Goal: Task Accomplishment & Management: Manage account settings

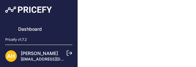
type input "0.1"
select select "none"
select select "7"
type input "99"
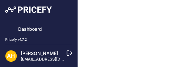
type input "50"
type input "https://s3.us-west-2.amazonaws.com/download.pricefy.io/exports/repricing/4534-8…"
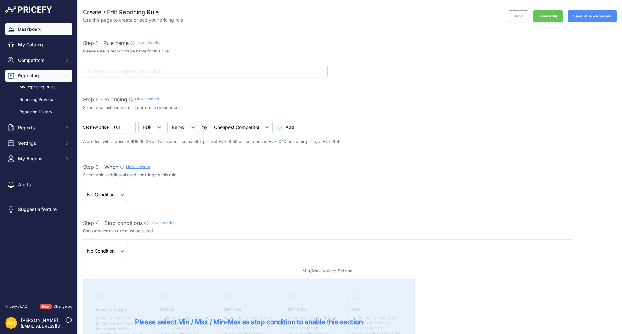
click at [28, 30] on link "Dashboard" at bounding box center [38, 29] width 67 height 12
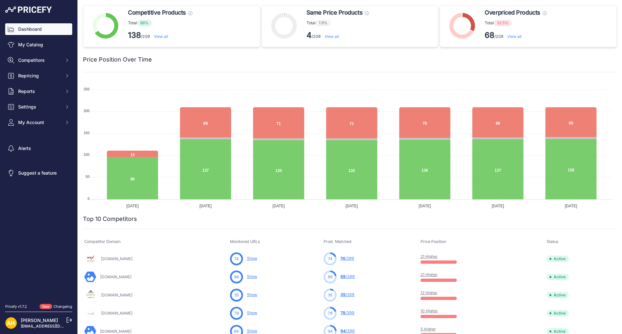
click at [517, 35] on link "View all" at bounding box center [514, 36] width 14 height 5
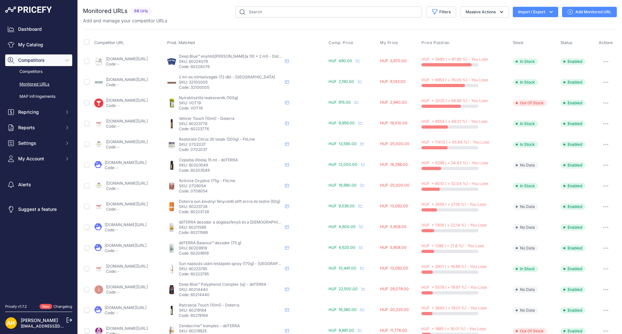
click at [600, 83] on button "button" at bounding box center [605, 82] width 13 height 9
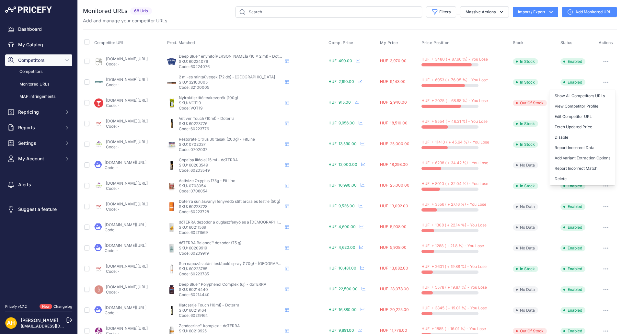
click at [603, 63] on button "button" at bounding box center [605, 61] width 13 height 9
click at [590, 138] on button "Add Variant Extraction Options" at bounding box center [582, 137] width 66 height 10
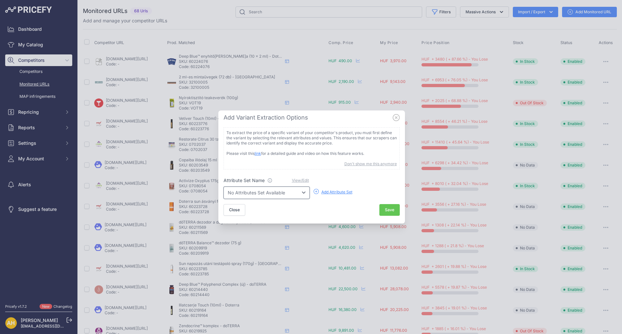
click at [288, 195] on select "No Attributes Set Available" at bounding box center [267, 193] width 86 height 12
click at [234, 214] on button "Close" at bounding box center [235, 210] width 22 height 12
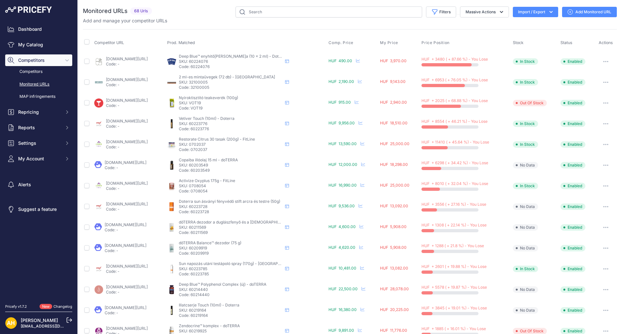
click at [135, 164] on link "melini.hu/termek/doterra-abode/?prirule_jdsnikfkfjsd=8997" at bounding box center [126, 162] width 42 height 5
click at [601, 166] on button "button" at bounding box center [605, 165] width 13 height 9
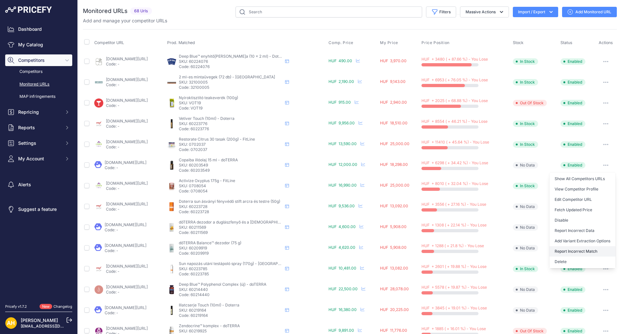
click at [577, 252] on button "Report Incorrect Match" at bounding box center [582, 251] width 66 height 10
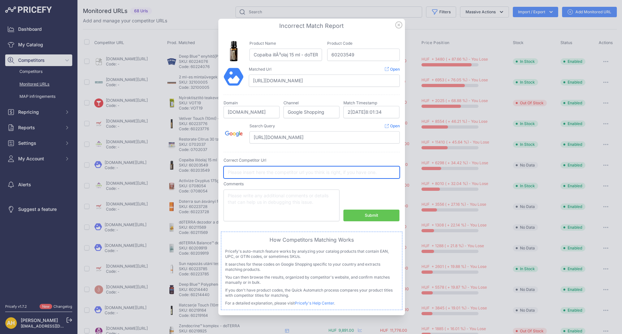
click at [251, 168] on input "text" at bounding box center [312, 172] width 176 height 12
paste input "https://melini.hu/termek/doterra-copaiba-olaj-15-ml/"
type input "https://melini.hu/termek/doterra-copaiba-olaj-15-ml/"
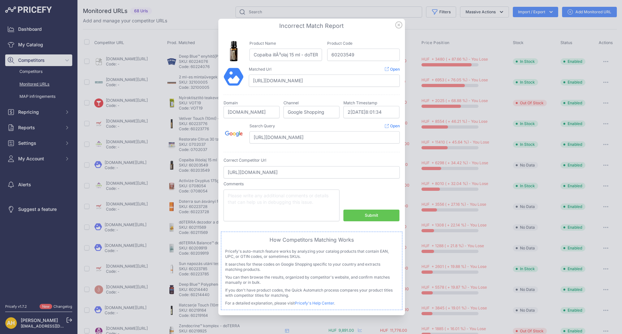
click at [372, 216] on div "Submit" at bounding box center [371, 216] width 13 height 6
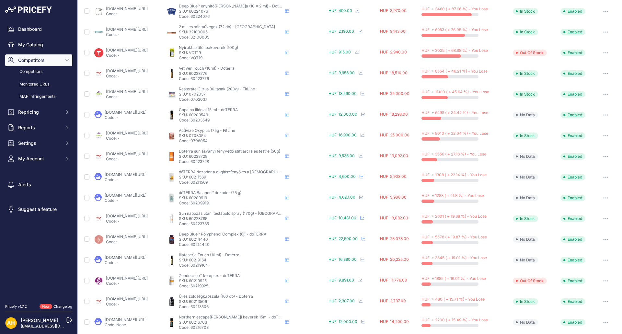
scroll to position [50, 0]
click at [146, 176] on link "melini.hu/termek/doterra-dezodor-a-duglaszfenyo-es-a-gorog-narancs-illataval/?p…" at bounding box center [126, 174] width 42 height 5
click at [603, 177] on icon "button" at bounding box center [605, 177] width 5 height 1
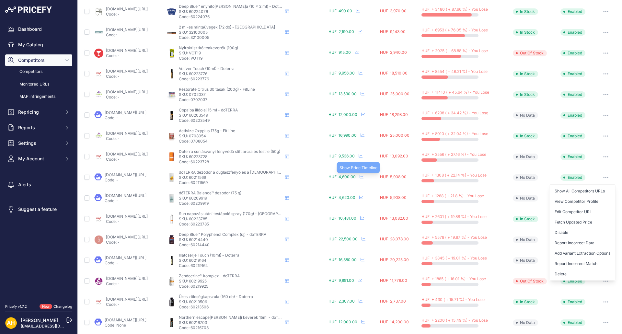
click at [364, 177] on icon at bounding box center [362, 177] width 4 height 4
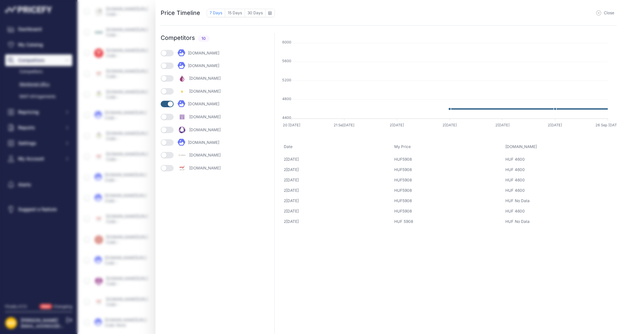
click at [604, 12] on span "Close" at bounding box center [609, 12] width 10 height 5
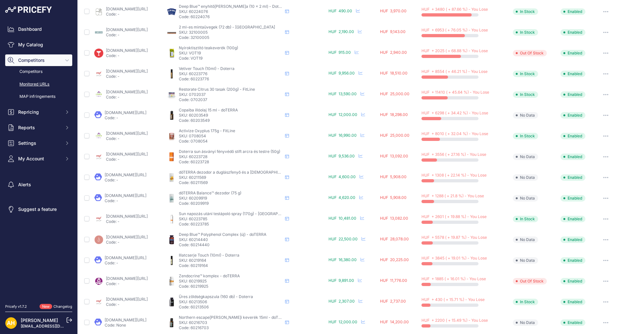
click at [145, 174] on link "melini.hu/termek/doterra-dezodor-a-duglaszfenyo-es-a-gorog-narancs-illataval/?p…" at bounding box center [126, 174] width 42 height 5
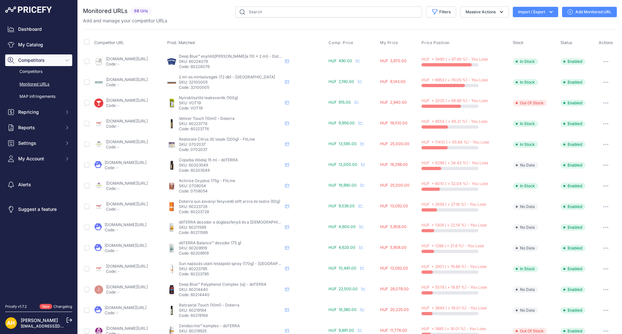
click at [603, 82] on icon "button" at bounding box center [605, 82] width 5 height 1
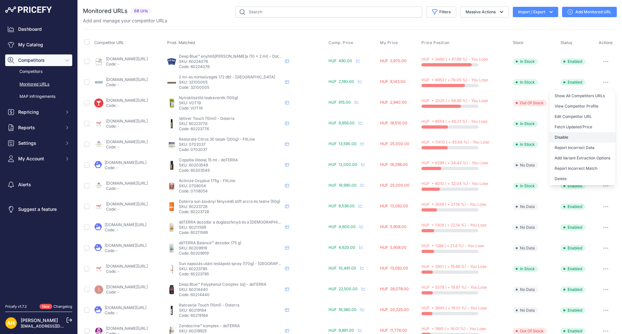
click at [563, 138] on button "Disable" at bounding box center [582, 137] width 66 height 10
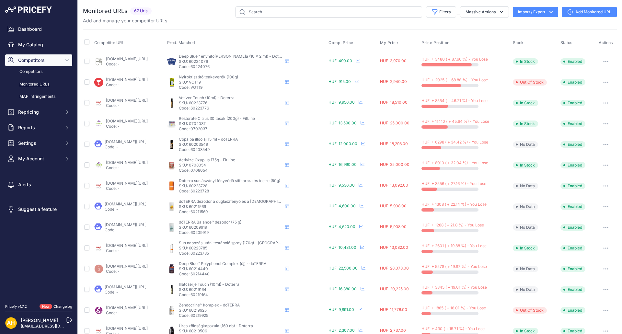
click at [599, 86] on button "button" at bounding box center [605, 82] width 13 height 9
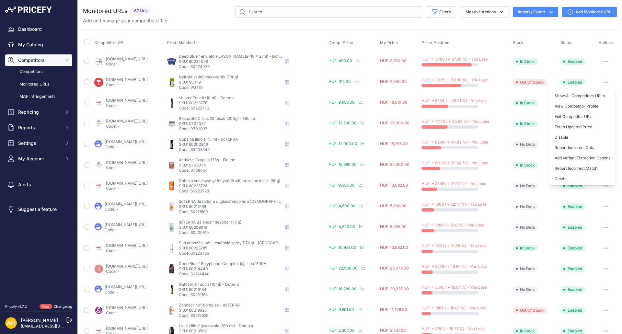
click at [493, 24] on div "Add and manage your competitor URLs" at bounding box center [350, 20] width 534 height 6
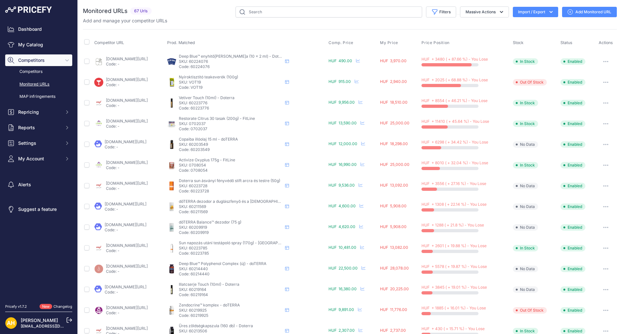
scroll to position [159, 0]
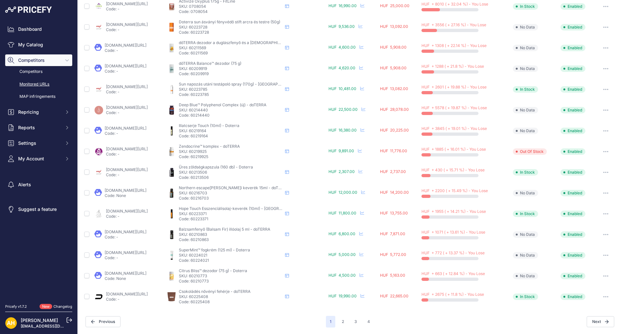
click at [148, 210] on link "szepsegwebshop.hu/termek/doterra-esszencialisolaj-keverek-touch-10-ml-hope/?pri…" at bounding box center [127, 211] width 42 height 5
click at [289, 214] on icon at bounding box center [287, 214] width 4 height 4
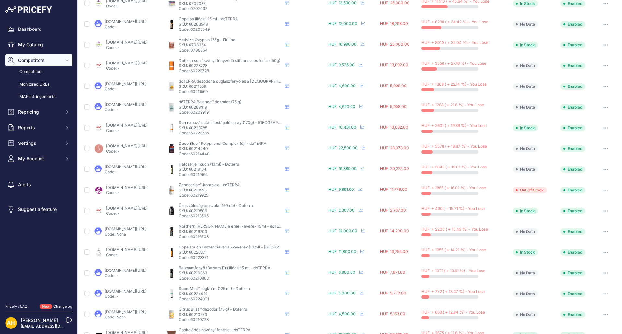
scroll to position [159, 0]
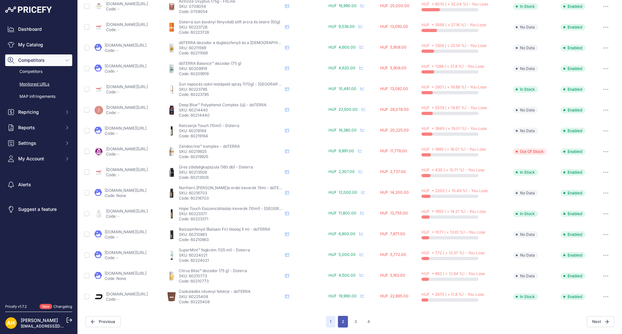
click at [341, 320] on button "2" at bounding box center [343, 322] width 10 height 12
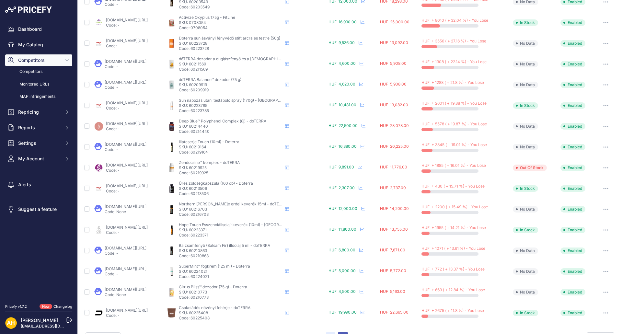
scroll to position [175, 0]
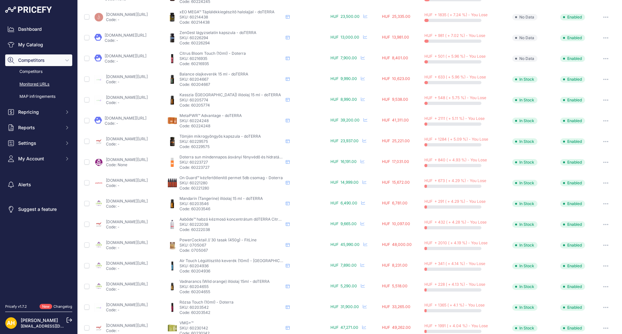
scroll to position [159, 0]
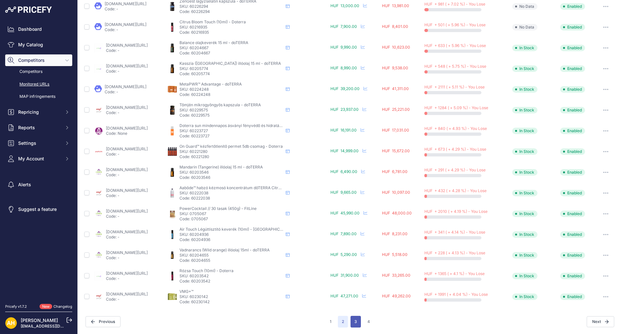
click at [354, 321] on button "3" at bounding box center [356, 322] width 10 height 12
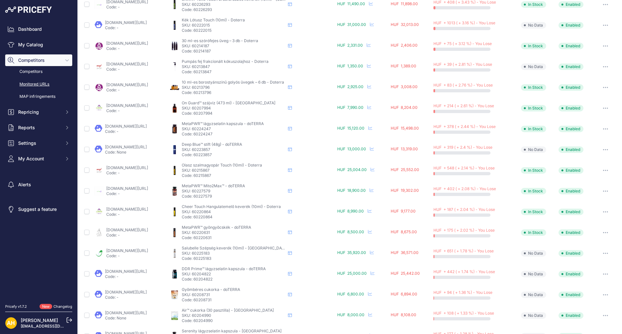
scroll to position [159, 0]
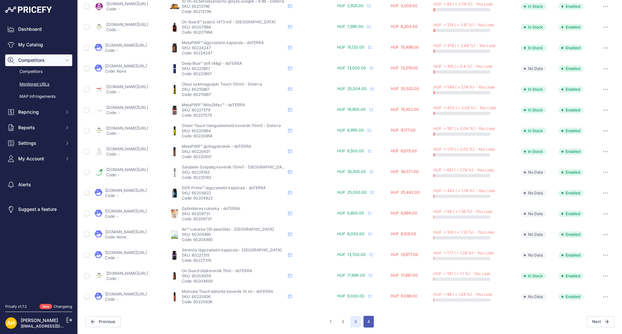
click at [366, 322] on button "4" at bounding box center [369, 322] width 10 height 12
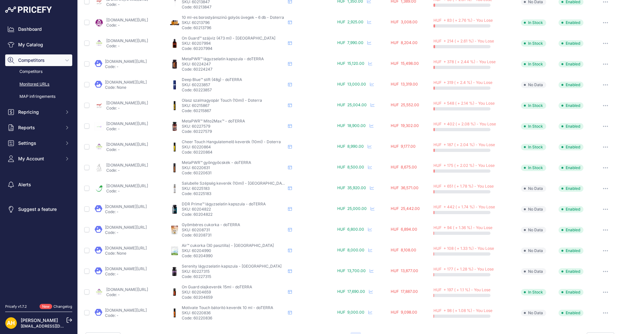
scroll to position [175, 0]
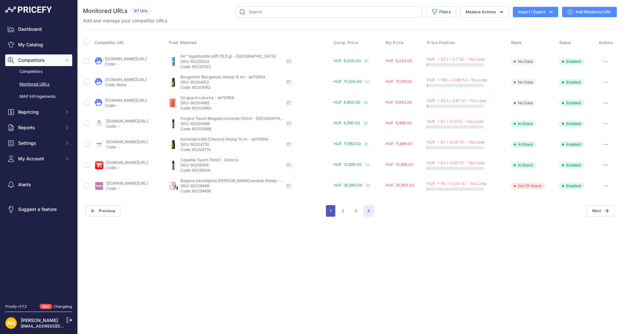
click at [331, 212] on button "1" at bounding box center [330, 211] width 9 height 12
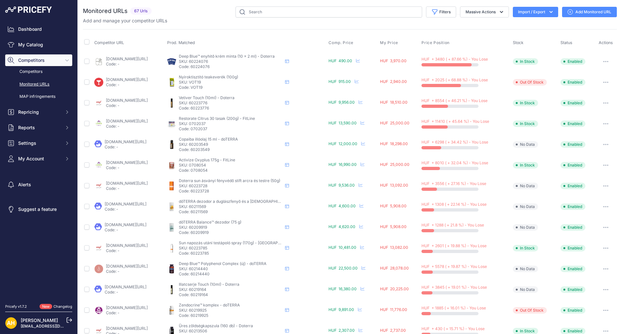
click at [134, 287] on link "melini.hu/termek/doterra-illatcserje-touch-10-ml/?prirule_jdsnikfkfjsd=8997" at bounding box center [126, 286] width 42 height 5
click at [600, 290] on button "button" at bounding box center [605, 289] width 13 height 9
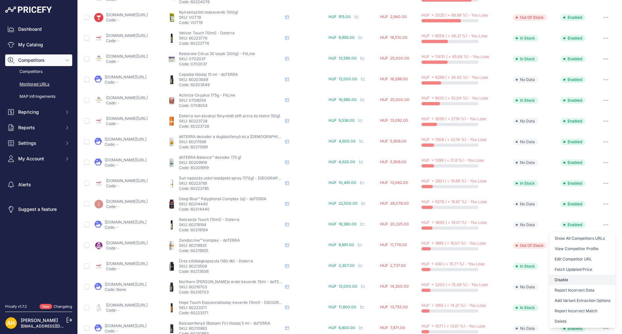
scroll to position [97, 0]
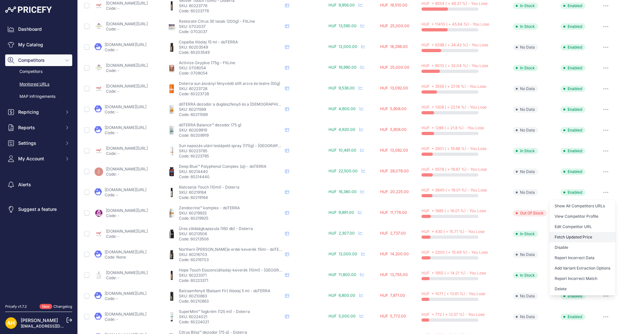
click at [582, 239] on button "Fetch Updated Price" at bounding box center [582, 237] width 66 height 10
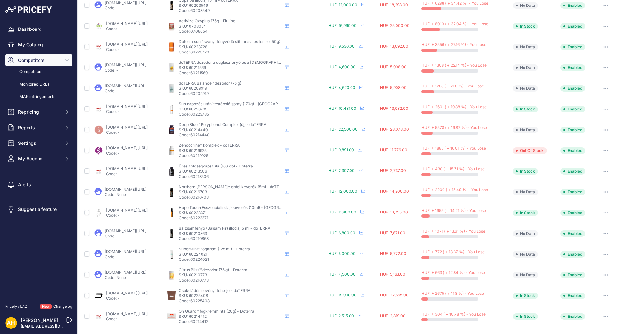
scroll to position [159, 0]
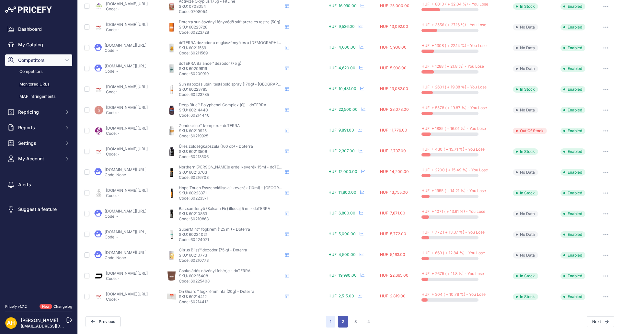
click at [341, 321] on button "2" at bounding box center [343, 322] width 10 height 12
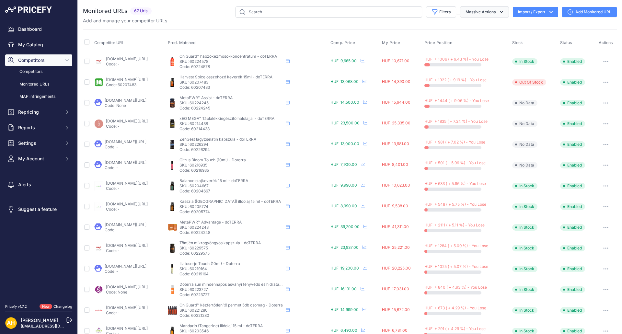
click at [487, 13] on button "Massive Actions" at bounding box center [484, 11] width 49 height 11
click at [37, 44] on link "My Catalog" at bounding box center [38, 45] width 67 height 12
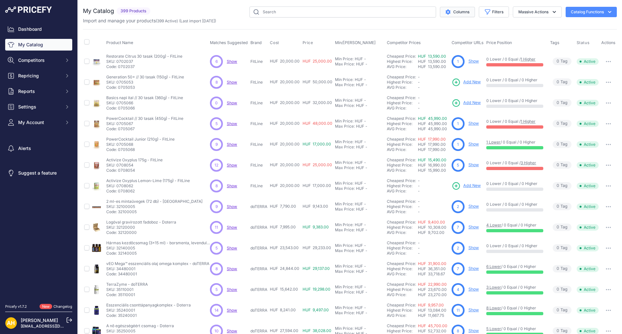
click at [454, 10] on button "Columns" at bounding box center [457, 12] width 35 height 10
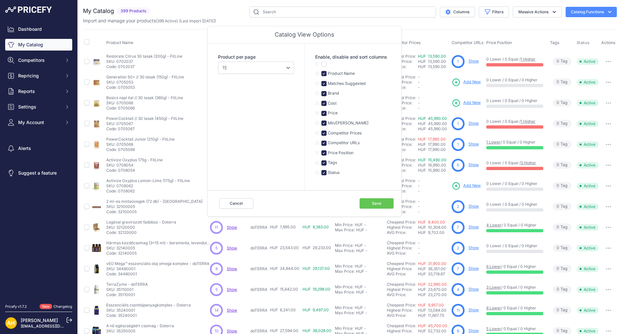
click at [427, 23] on div "Import and manage your products ( 399 Active ) (Last import 6 Days ago)" at bounding box center [350, 20] width 534 height 6
click at [234, 202] on button "Cancel" at bounding box center [236, 203] width 34 height 10
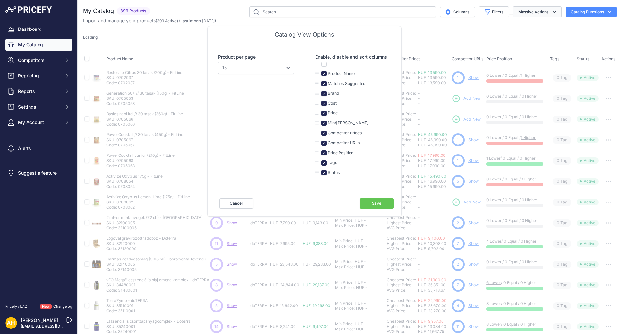
click at [527, 11] on button "Massive Actions" at bounding box center [537, 11] width 49 height 11
click at [484, 11] on icon "button" at bounding box center [487, 12] width 6 height 6
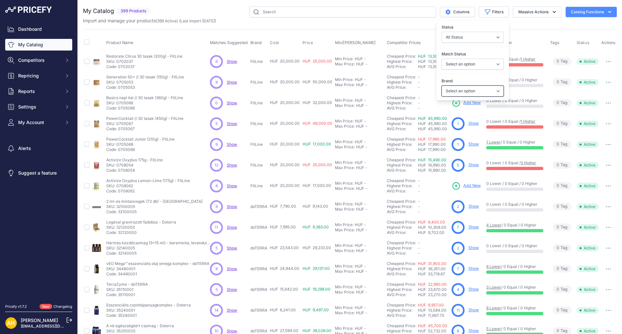
click at [465, 94] on select "Select an option doTERRA FitLine MESE TEA MyFlame Vonia" at bounding box center [473, 91] width 62 height 11
select select "doTERRA"
click at [442, 86] on select "Select an option doTERRA FitLine MESE TEA MyFlame Vonia" at bounding box center [473, 91] width 62 height 11
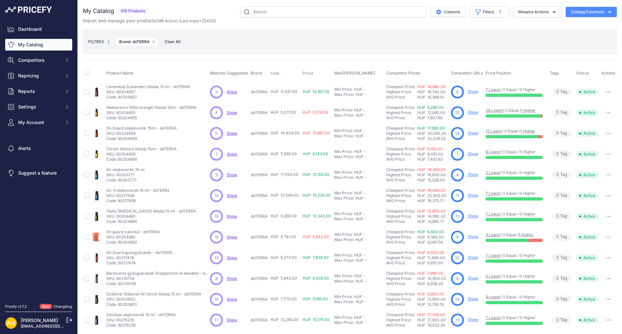
click at [386, 33] on div "FILTERS | Brand: doTERRA Remove filter option Clear All" at bounding box center [350, 41] width 524 height 17
click at [470, 92] on link "Show" at bounding box center [473, 91] width 10 height 5
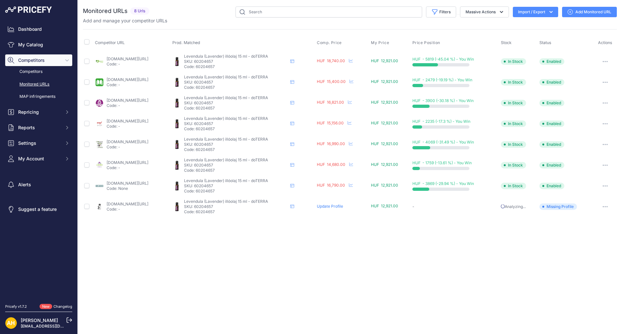
drag, startPoint x: 0, startPoint y: 0, endPoint x: 471, endPoint y: 92, distance: 480.0
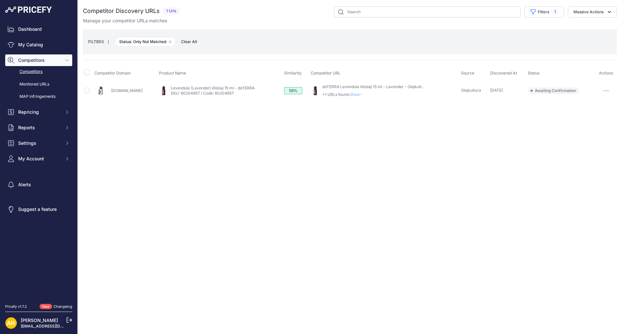
click at [603, 88] on button "button" at bounding box center [606, 90] width 13 height 9
click at [587, 104] on button "Confirm match" at bounding box center [588, 104] width 53 height 10
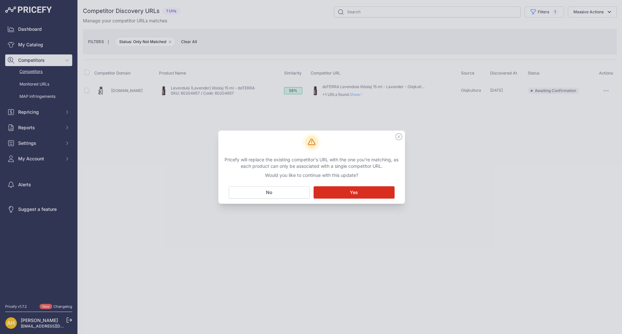
click at [358, 189] on button "Matching... Yes" at bounding box center [354, 192] width 81 height 12
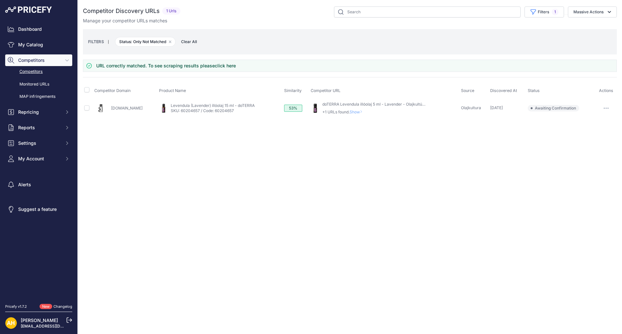
click at [356, 112] on span "Show" at bounding box center [358, 112] width 16 height 5
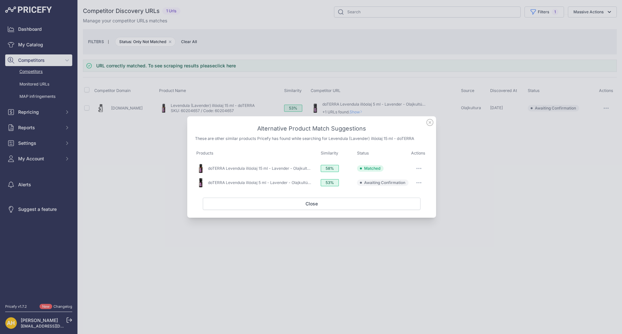
click at [418, 166] on button "button" at bounding box center [418, 168] width 13 height 9
click at [409, 196] on span "Match This" at bounding box center [401, 194] width 20 height 5
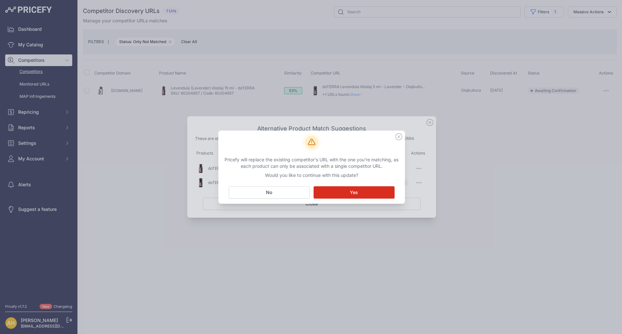
click at [349, 192] on button "Matching... Yes" at bounding box center [354, 192] width 81 height 12
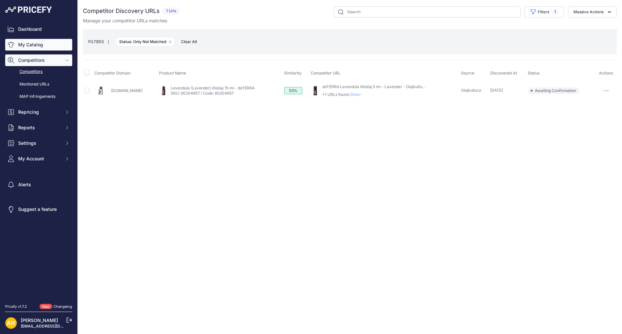
click at [34, 46] on link "My Catalog" at bounding box center [38, 45] width 67 height 12
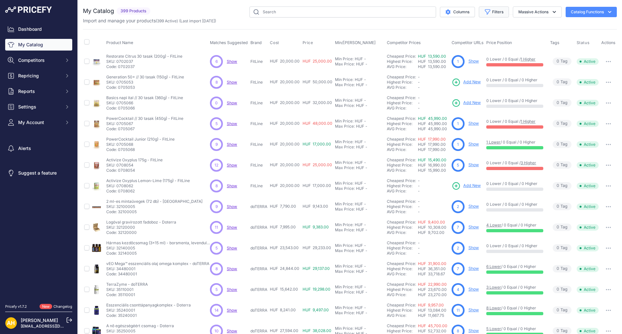
click at [492, 11] on button "Filters" at bounding box center [494, 11] width 30 height 11
click at [459, 89] on select "Select an option doTERRA FitLine MESE TEA MyFlame Vonia" at bounding box center [473, 91] width 62 height 11
select select "doTERRA"
click at [442, 86] on select "Select an option doTERRA FitLine MESE TEA MyFlame Vonia" at bounding box center [473, 91] width 62 height 11
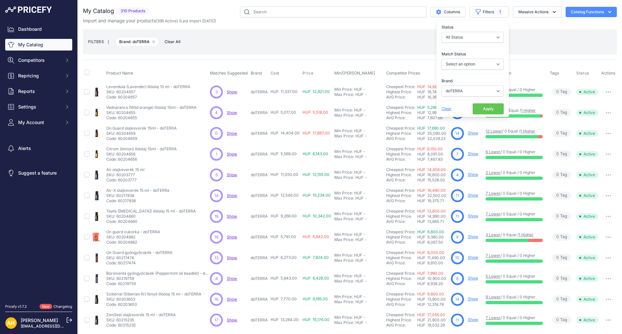
click at [477, 123] on td "14 Show" at bounding box center [467, 133] width 35 height 21
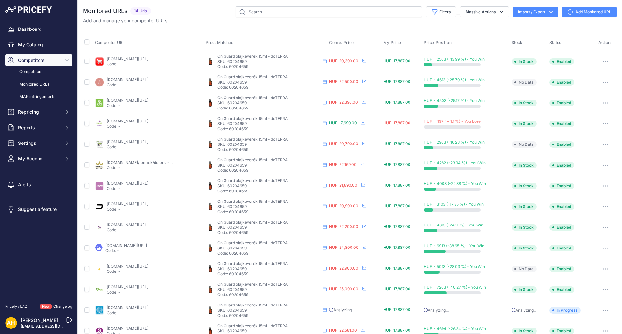
click at [585, 13] on link "Add Monitored URL" at bounding box center [589, 12] width 55 height 10
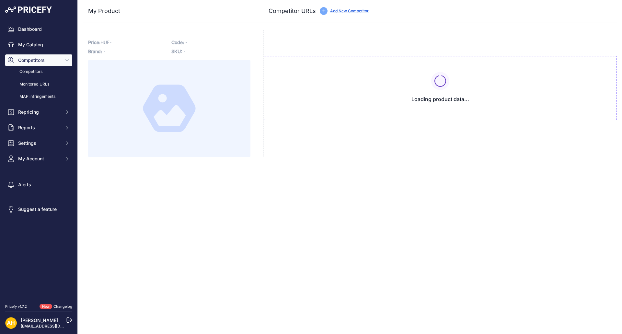
type input "[DOMAIN_NAME][URL]"
type input "www.egeszsegpartner.hu/on-guard-esscialis-olajkeverek?prirule_jdsnikfkfjsd=8997"
type input "[DOMAIN_NAME][URL]"
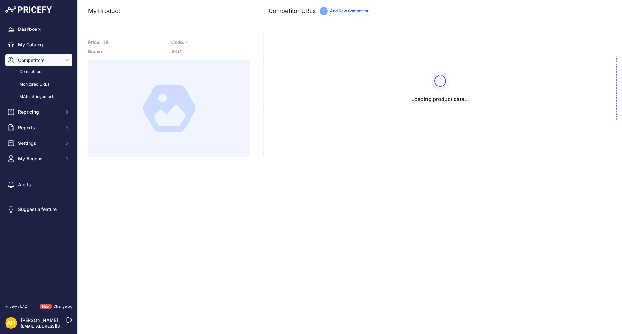
type input "[DOMAIN_NAME][URL]"
type input "www.organiclifestyle.hu/illoolaj-keverekek/243-on-guard.html?prirule_jdsnikfkfj…"
type input "[DOMAIN_NAME]/termek/doterra-on-guard-vedo-illoolaj-keverek-15-ml?prirule_jdsni…"
type input "[DOMAIN_NAME][URL]"
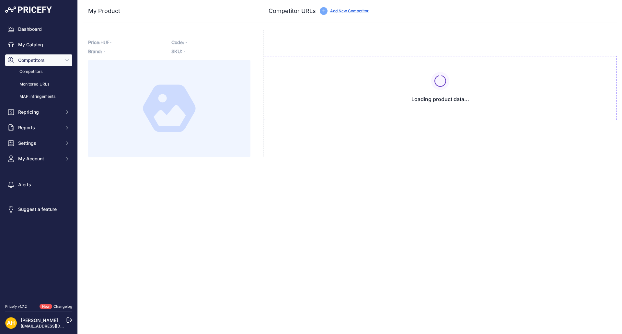
type input "[DOMAIN_NAME][URL]"
type input "www.terrazen.hu/termek/doterra-on-guard-illoolaj-keverek?prirule_jdsnikfkfjsd=8…"
type input "toparuk.hu/doTERRA-On-Guard-esszencialis-olaj-keverek-illoolaj-15ml?prirule_jds…"
type input "[DOMAIN_NAME][URL]"
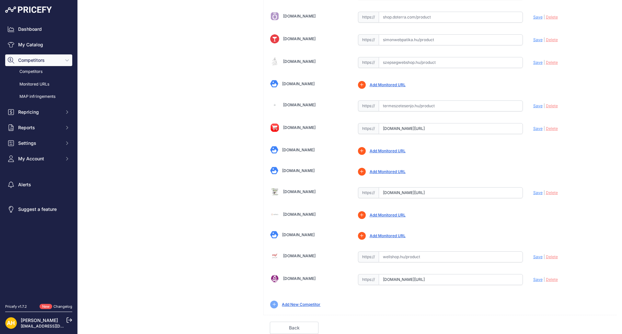
scroll to position [1629, 0]
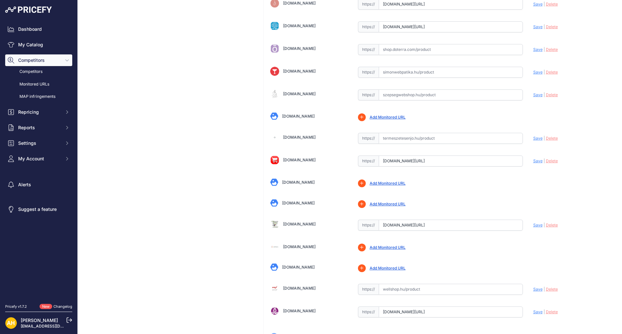
click at [394, 292] on input "text" at bounding box center [451, 289] width 144 height 11
paste input "https://wellshop.hu/doterra-keverek-olaj-on-guard-15-ml"
click at [535, 291] on span "Save" at bounding box center [537, 289] width 9 height 5
type input "https://wellshop.hu/doterra-keverek-olaj-on-guard-15-ml?prirule_jdsnikfkfjsd=89…"
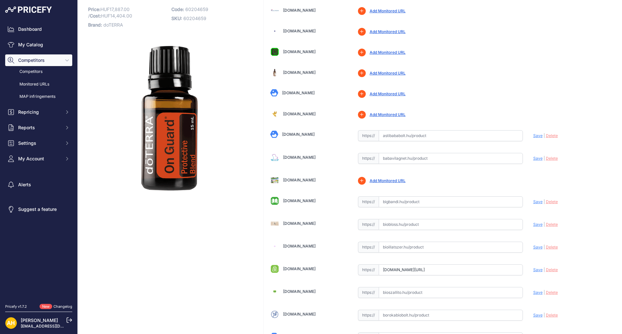
scroll to position [9, 0]
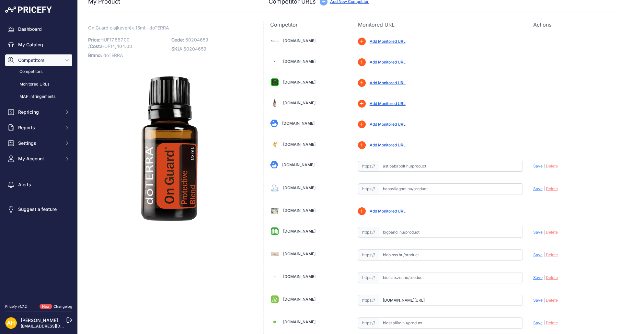
click at [421, 236] on input "text" at bounding box center [451, 232] width 144 height 11
click at [400, 234] on input "text" at bounding box center [451, 232] width 144 height 11
paste input "https://bigbandi.hu/doTERRA-On-Guard-15-ml"
click at [533, 233] on span "Save" at bounding box center [537, 232] width 9 height 5
type input "https://bigbandi.hu/doTERRA-On-Guard-15-ml?prirule_jdsnikfkfjsd=8997"
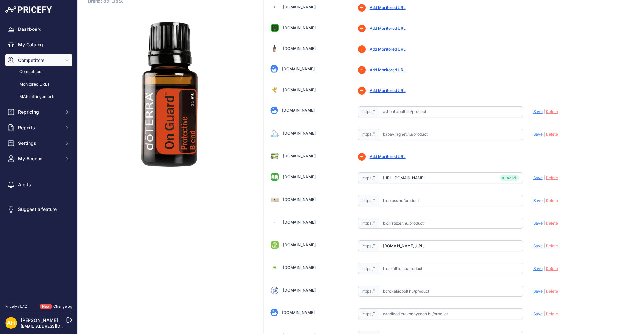
scroll to position [0, 0]
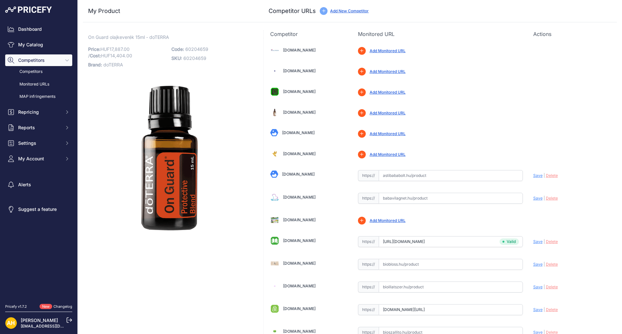
click at [399, 175] on input "text" at bounding box center [451, 175] width 144 height 11
paste input "https://www.astibababolt.hu/Doterra-illoolajokdoTERRA-OnGuard-illoolaj-15ml"
click at [533, 175] on span "Save" at bounding box center [537, 175] width 9 height 5
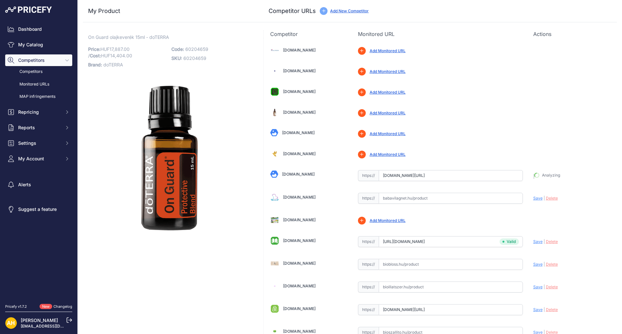
type input "https://www.astibababolt.hu/Doterra-illoolajokdoTERRA-OnGuard-illoolaj-15ml?pri…"
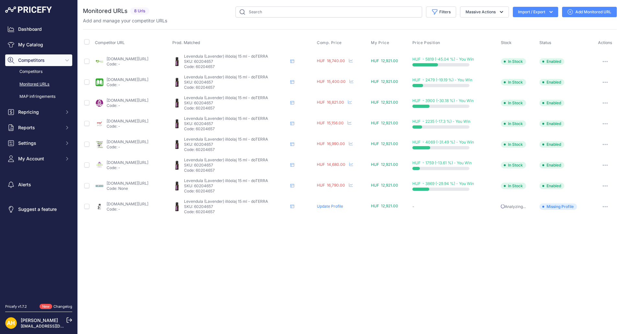
click at [594, 11] on link "Add Monitored URL" at bounding box center [589, 12] width 55 height 10
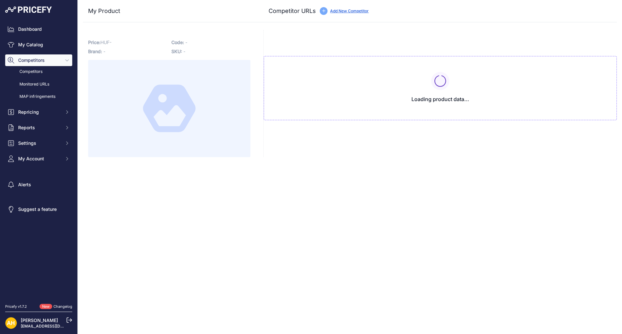
type input "[DOMAIN_NAME][URL]"
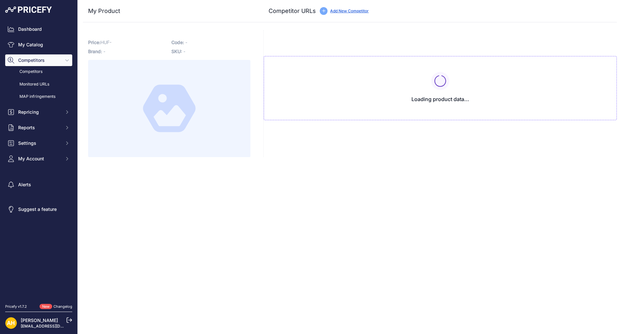
type input "[DOMAIN_NAME][URL]"
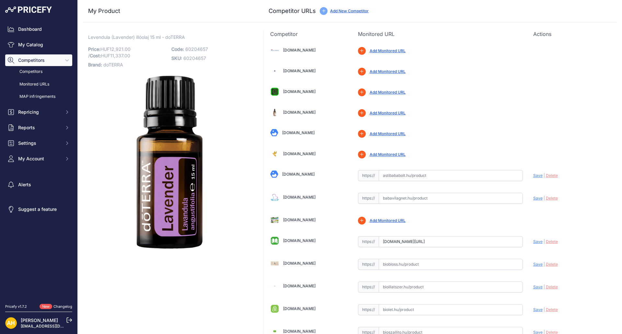
click at [405, 196] on input "text" at bounding box center [451, 198] width 144 height 11
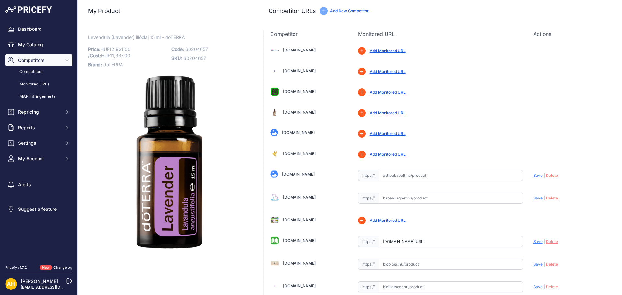
click at [405, 200] on input "text" at bounding box center [451, 198] width 144 height 11
paste input "[URL][DOMAIN_NAME]"
click at [533, 197] on span "Save" at bounding box center [537, 198] width 9 height 5
type input "https://www.babavilagnet.hu/doterra-levendula-illoolaj-15ml-esszencialis-52517.…"
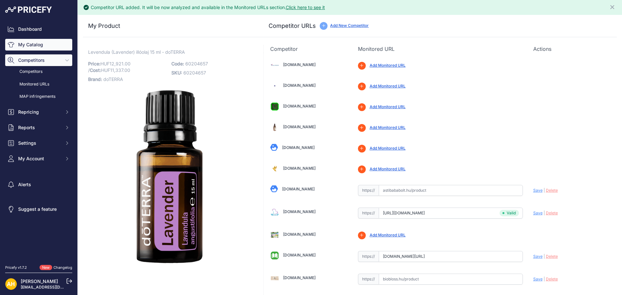
click at [32, 47] on link "My Catalog" at bounding box center [38, 45] width 67 height 12
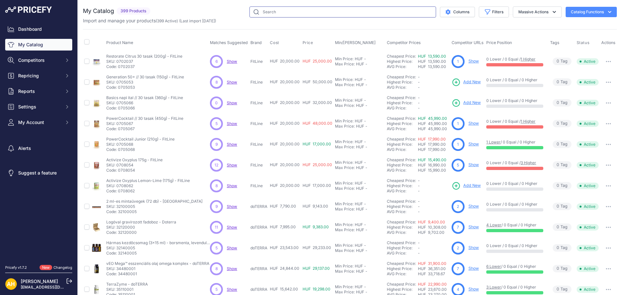
click at [274, 15] on input "text" at bounding box center [342, 11] width 187 height 11
type input "vadnarancs"
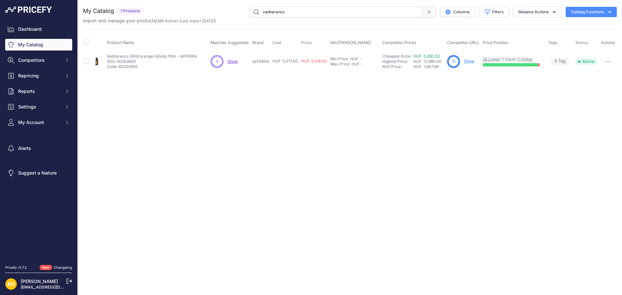
click at [471, 62] on link "Show" at bounding box center [469, 61] width 10 height 5
click at [268, 10] on input "vadnarancs" at bounding box center [335, 11] width 173 height 11
type input "borsmenta"
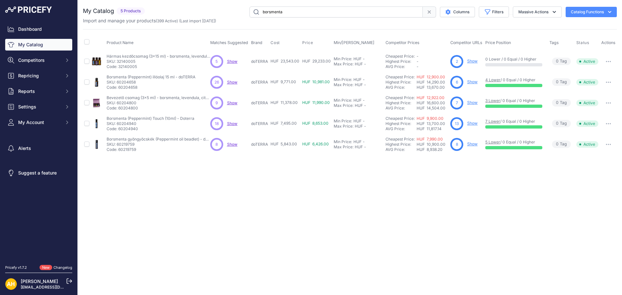
click at [473, 82] on link "Show" at bounding box center [472, 81] width 10 height 5
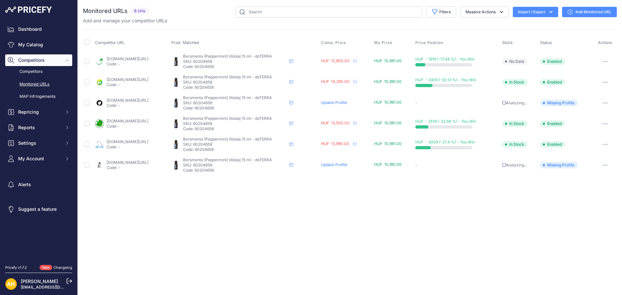
click at [584, 15] on link "Add Monitored URL" at bounding box center [589, 12] width 55 height 10
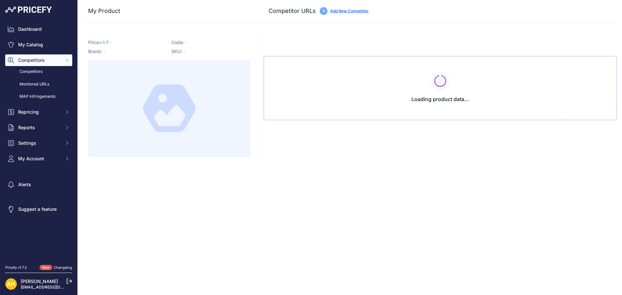
type input "[DOMAIN_NAME][URL]"
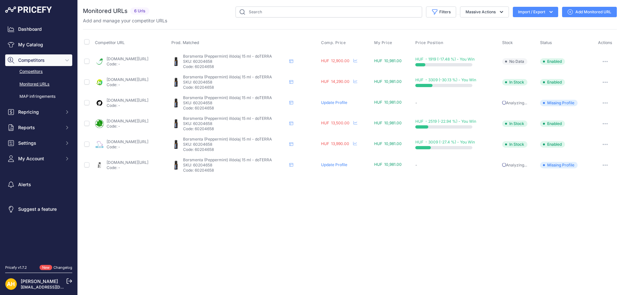
click at [34, 68] on link "Competitors" at bounding box center [38, 71] width 67 height 11
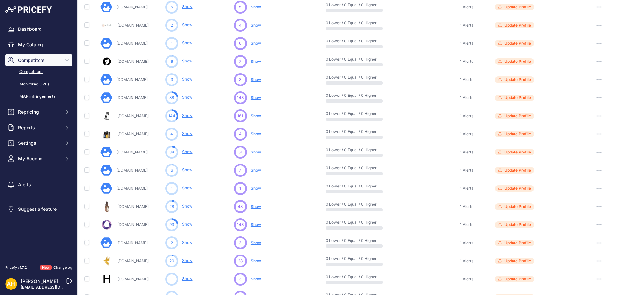
scroll to position [194, 0]
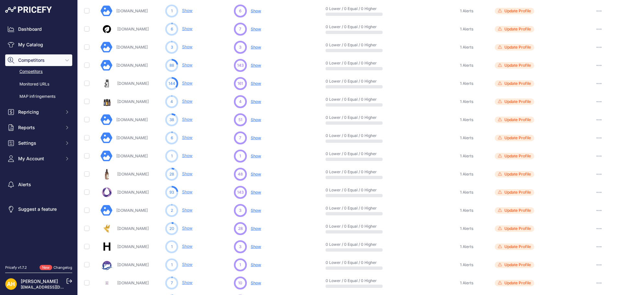
click at [594, 63] on button "button" at bounding box center [599, 65] width 13 height 9
click at [502, 79] on td "Update Profile Please add a product’s URL for this competitor to complete the c…" at bounding box center [537, 84] width 88 height 18
click at [504, 82] on span "Update Profile" at bounding box center [517, 83] width 27 height 5
click at [127, 84] on link "Olajkultura.hu" at bounding box center [132, 83] width 31 height 5
click at [189, 84] on link "Show" at bounding box center [187, 83] width 10 height 5
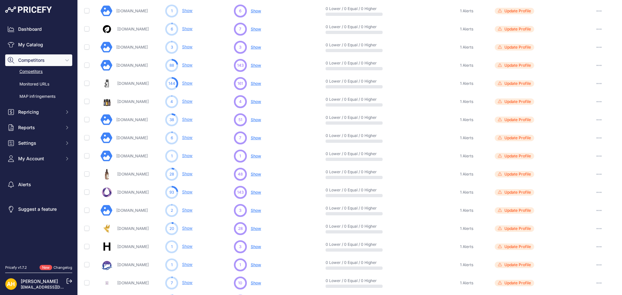
click at [254, 194] on span "Show" at bounding box center [256, 192] width 10 height 5
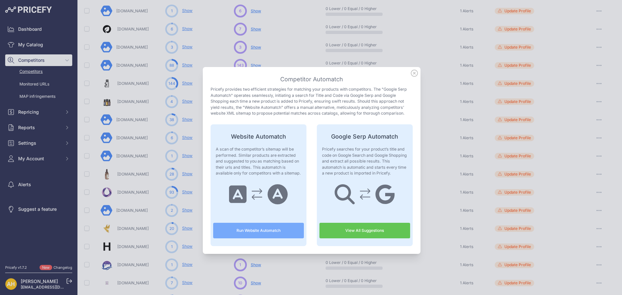
click at [411, 76] on icon at bounding box center [414, 73] width 6 height 6
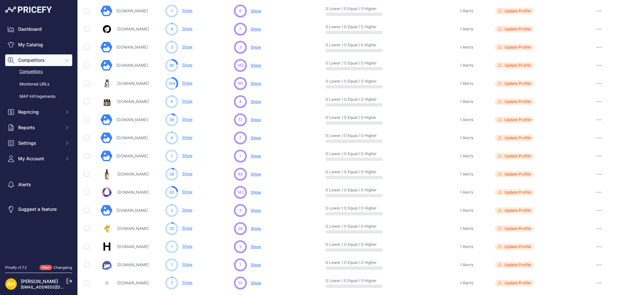
click at [187, 193] on link "Show" at bounding box center [187, 192] width 10 height 5
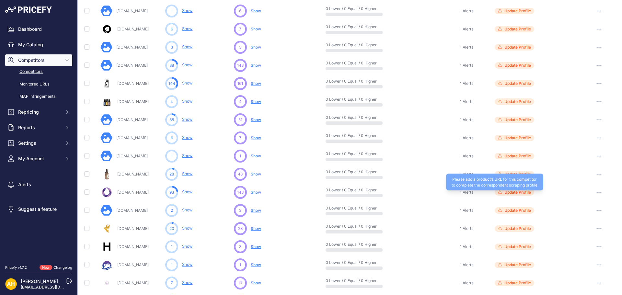
click at [508, 194] on span "Update Profile" at bounding box center [517, 192] width 27 height 5
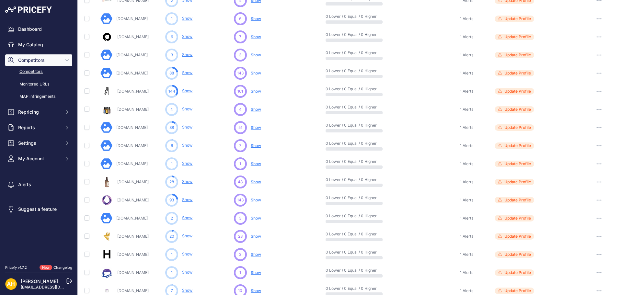
scroll to position [237, 0]
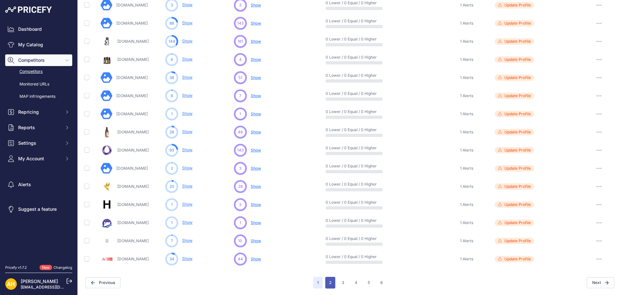
click at [329, 283] on button "2" at bounding box center [330, 283] width 10 height 12
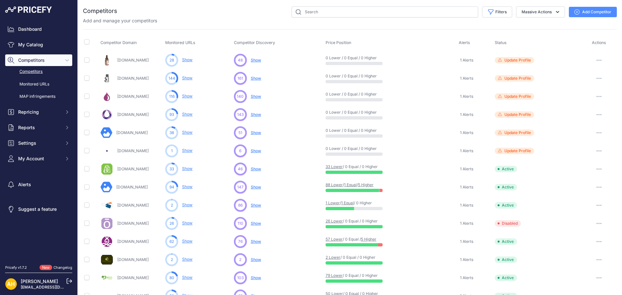
scroll to position [32, 0]
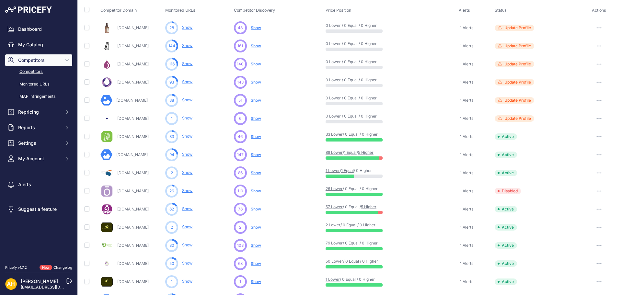
click at [34, 72] on link "Competitors" at bounding box center [38, 71] width 67 height 11
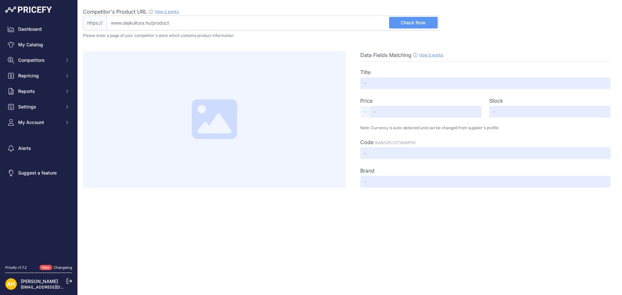
click at [158, 27] on input "Competitor's Product URL How it works In order to create your competitor's extr…" at bounding box center [273, 23] width 332 height 15
paste input "https://olajkultura.hu/termek/doterra-tomjen-stift-naiofa-30-g"
type input "olajkultura.hu/termek/doterra-tomjen-stift-naiofa-30-g"
click at [412, 25] on span "Check Now" at bounding box center [413, 22] width 25 height 6
type input "doTERRA Tömjén stift + Naiofa 30 g - Olajkultúra a doterra olajok webshopja"
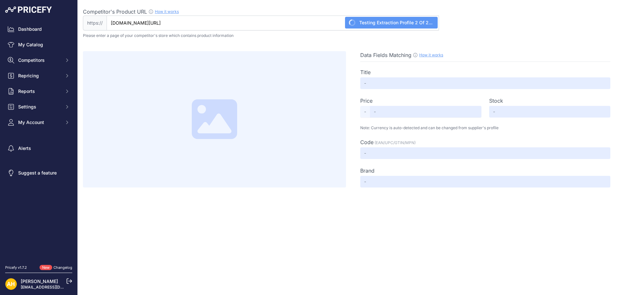
type input "Not Found"
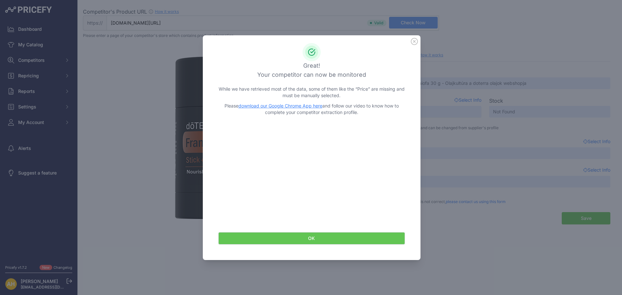
click at [299, 75] on h3 "Your competitor can now be monitored" at bounding box center [311, 74] width 187 height 9
click at [329, 243] on button "OK" at bounding box center [311, 238] width 187 height 12
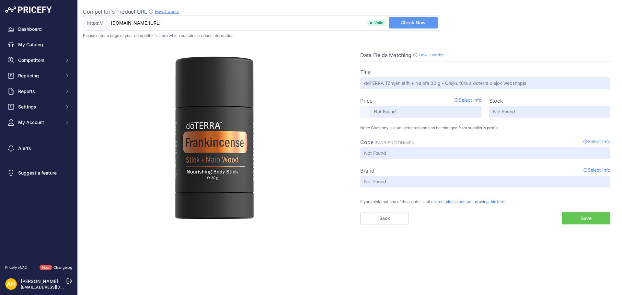
click at [592, 216] on button "Save" at bounding box center [586, 218] width 49 height 12
click at [588, 221] on button "Save" at bounding box center [586, 218] width 49 height 12
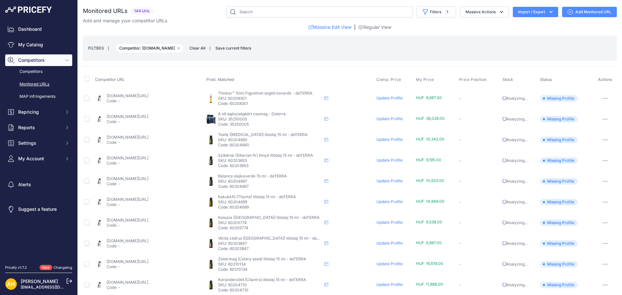
click at [148, 221] on link "olajkultura.hu/termek/doterra-kardamom-5-ml-cardamom/?prirule_jdsnikfkfjsd=8997" at bounding box center [128, 220] width 42 height 5
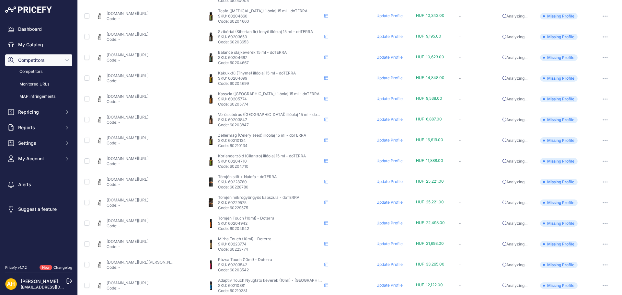
scroll to position [130, 0]
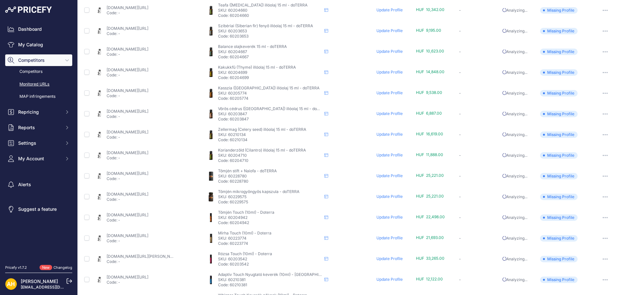
click at [148, 174] on link "[DOMAIN_NAME][URL]" at bounding box center [128, 173] width 42 height 5
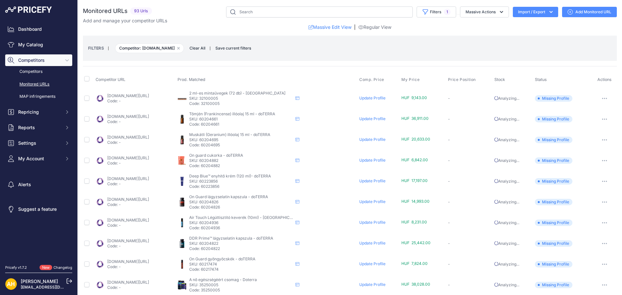
click at [139, 159] on link "[DOMAIN_NAME][URL]" at bounding box center [128, 158] width 42 height 5
drag, startPoint x: 241, startPoint y: 10, endPoint x: 245, endPoint y: 13, distance: 4.5
click at [241, 10] on input "text" at bounding box center [319, 11] width 187 height 11
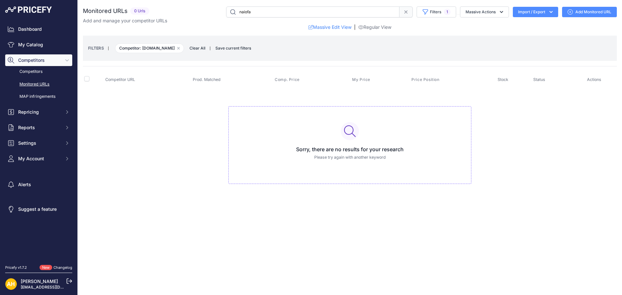
click at [245, 13] on input "naiofa" at bounding box center [312, 11] width 173 height 11
type input "frankincense"
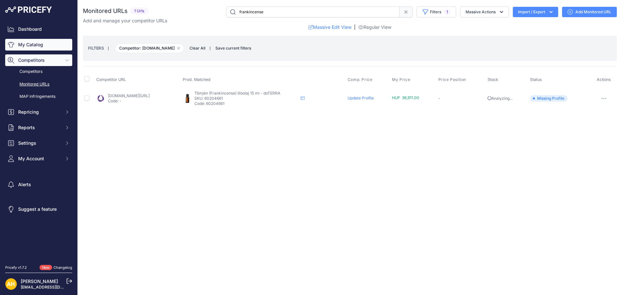
click at [22, 43] on link "My Catalog" at bounding box center [38, 45] width 67 height 12
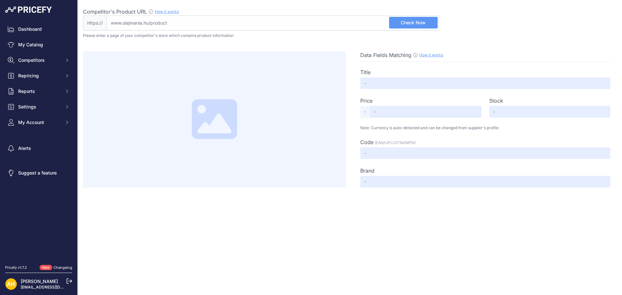
click at [290, 21] on input "Competitor's Product URL How it works In order to create your competitor's extr…" at bounding box center [273, 23] width 332 height 15
paste input "[URL][DOMAIN_NAME]"
type input "[DOMAIN_NAME][URL]"
click at [411, 24] on span "Check Now" at bounding box center [413, 22] width 25 height 6
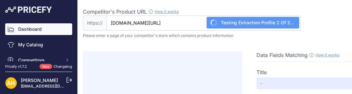
type input "doTERRA On Guard Drops / On Guard cukorka"
type input "Not Found"
type input "60204882"
type input "doTERRA"
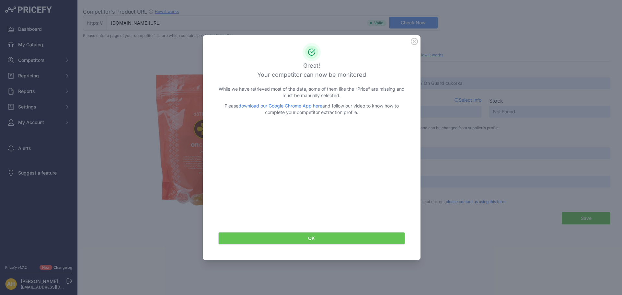
click at [311, 240] on button "OK" at bounding box center [311, 238] width 187 height 12
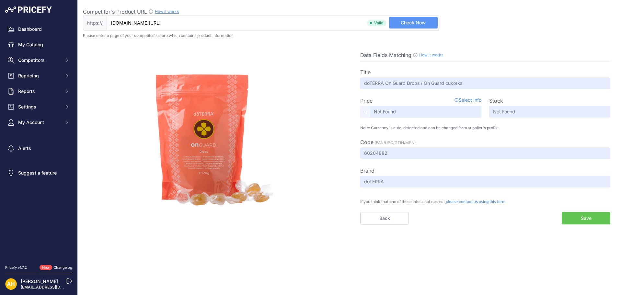
click at [591, 220] on button "Save" at bounding box center [586, 218] width 49 height 12
click at [581, 219] on button "Save" at bounding box center [586, 218] width 49 height 12
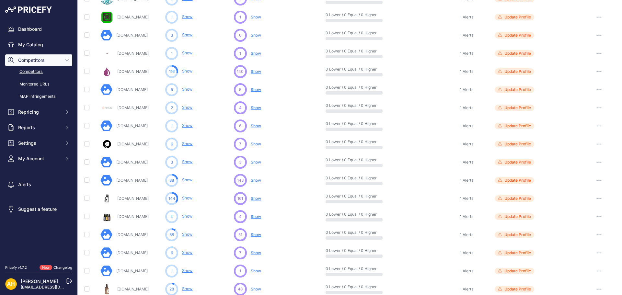
scroll to position [227, 0]
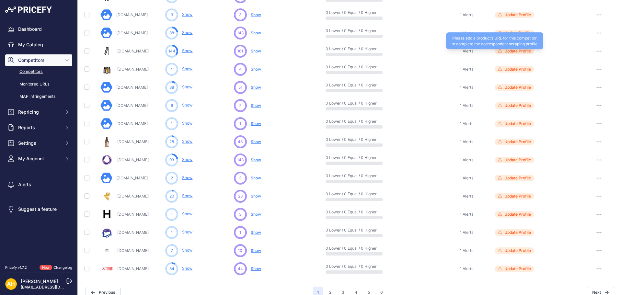
click at [513, 51] on span "Update Profile" at bounding box center [517, 51] width 27 height 5
drag, startPoint x: 253, startPoint y: 50, endPoint x: 283, endPoint y: 44, distance: 30.1
click at [283, 44] on td "161 ... Show No suggestions available yet for this competitor Discovering... ​ …" at bounding box center [279, 51] width 92 height 18
click at [253, 51] on span "Show" at bounding box center [256, 51] width 10 height 5
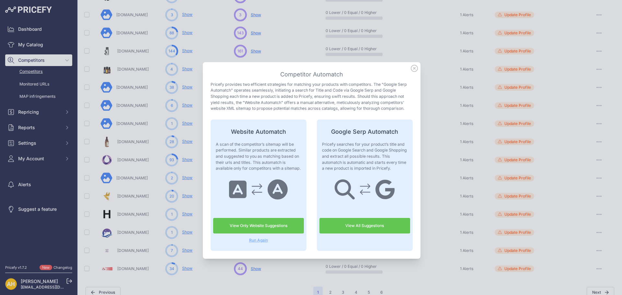
click at [411, 65] on icon at bounding box center [414, 68] width 6 height 6
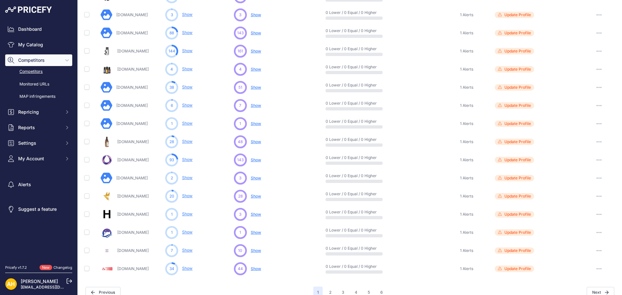
click at [190, 52] on link "Show" at bounding box center [187, 50] width 10 height 5
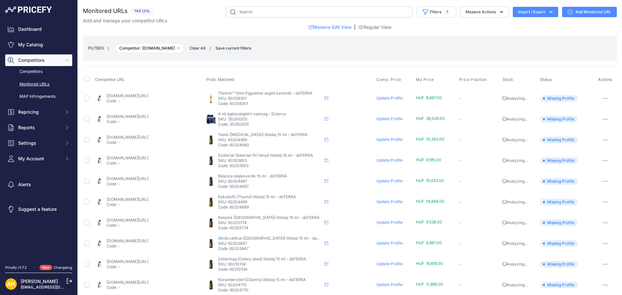
click at [386, 99] on link "Update Profile" at bounding box center [389, 98] width 26 height 5
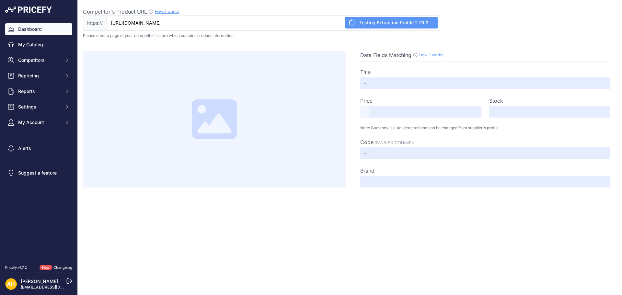
type input "doTERRA Figyelmet segítő keverék Touch 10 ml - Thinker - Olajkultúra a doterra …"
type input "Not Found"
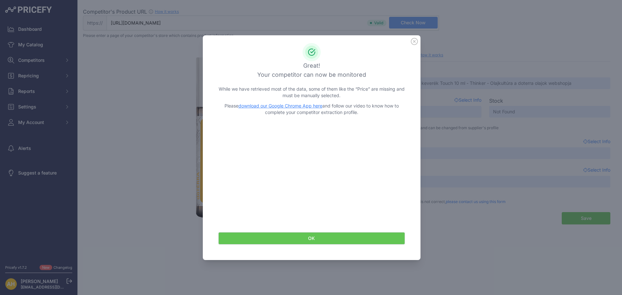
click at [357, 238] on button "OK" at bounding box center [311, 238] width 187 height 12
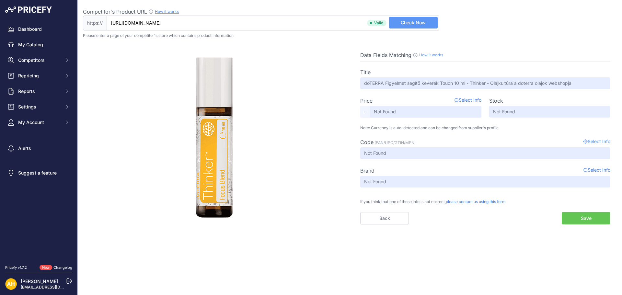
click at [586, 220] on button "Save" at bounding box center [586, 218] width 49 height 12
click at [581, 213] on button "Save" at bounding box center [586, 218] width 49 height 12
click at [582, 220] on button "Save" at bounding box center [586, 218] width 49 height 12
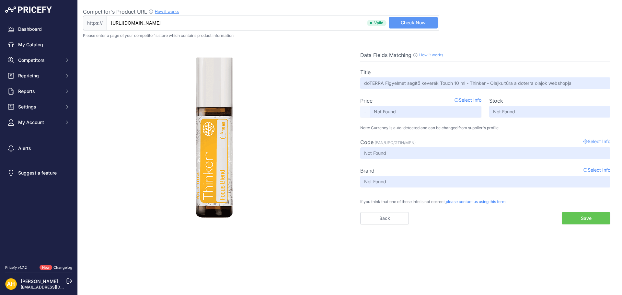
click at [582, 220] on button "Save" at bounding box center [586, 218] width 49 height 12
drag, startPoint x: 582, startPoint y: 220, endPoint x: 583, endPoint y: 248, distance: 27.9
click at [583, 248] on div "Close Competitor's Product URL How it works In order to create your competitor'…" at bounding box center [350, 147] width 544 height 295
click at [587, 216] on button "Save" at bounding box center [586, 218] width 49 height 12
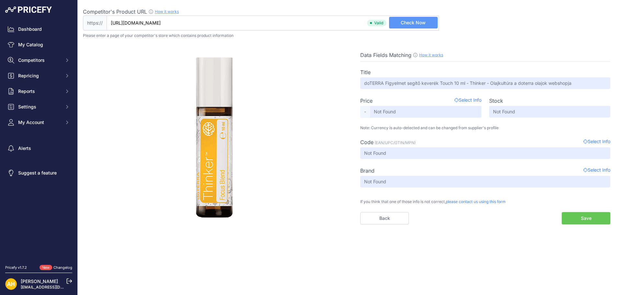
drag, startPoint x: 587, startPoint y: 216, endPoint x: 587, endPoint y: 242, distance: 26.6
click at [587, 243] on div "Close Competitor's Product URL How it works In order to create your competitor'…" at bounding box center [350, 147] width 544 height 295
click at [574, 149] on input "Not Found" at bounding box center [485, 153] width 250 height 12
click at [404, 110] on input "Not Found" at bounding box center [425, 112] width 111 height 12
click at [387, 111] on input "Not Found" at bounding box center [425, 112] width 111 height 12
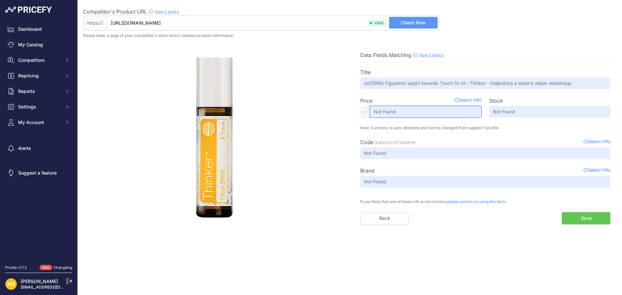
click at [387, 111] on input "Not Found" at bounding box center [425, 112] width 111 height 12
click at [471, 99] on span "Select Info" at bounding box center [467, 101] width 27 height 8
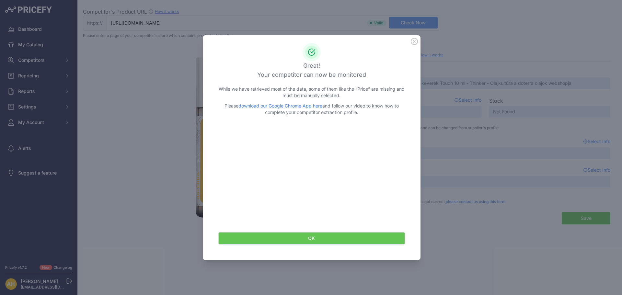
click at [337, 243] on button "OK" at bounding box center [311, 238] width 187 height 12
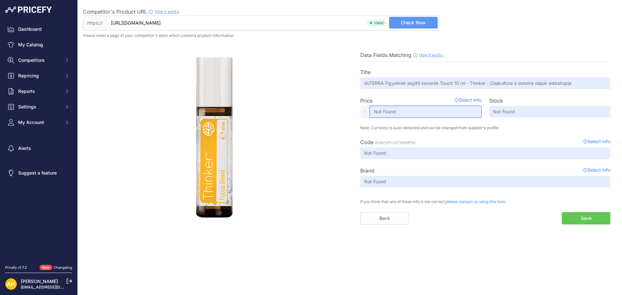
click at [399, 114] on input "Not Found" at bounding box center [425, 112] width 111 height 12
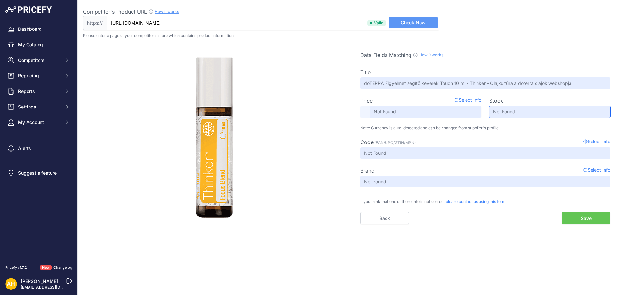
click at [504, 108] on input "Not Found" at bounding box center [549, 112] width 121 height 12
click at [504, 109] on input "Not Found" at bounding box center [549, 112] width 121 height 12
click at [405, 17] on button "Check Now" at bounding box center [413, 23] width 49 height 12
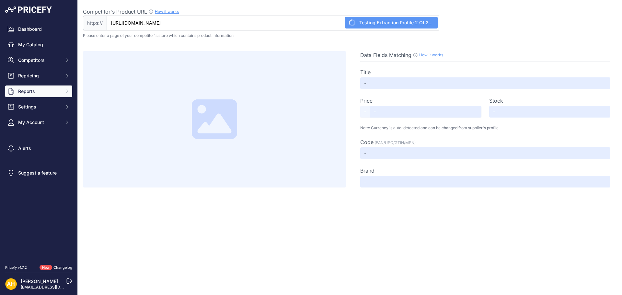
type input "doTERRA Figyelmet segítő keverék Touch 10 ml - Thinker - Olajkultúra a doterra …"
type input "Not Found"
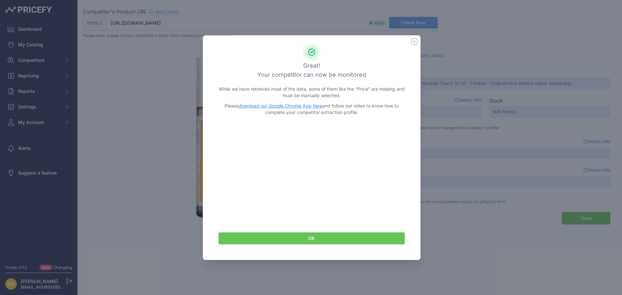
click at [339, 244] on button "OK" at bounding box center [311, 238] width 187 height 12
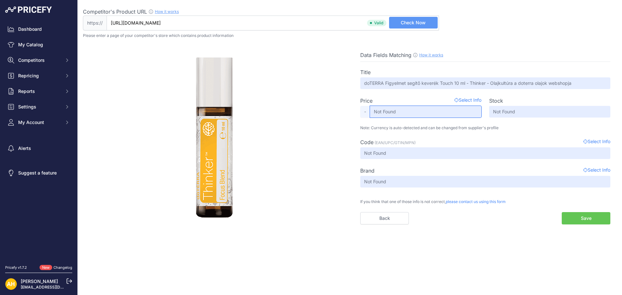
drag, startPoint x: 396, startPoint y: 112, endPoint x: 423, endPoint y: 114, distance: 28.0
click at [395, 112] on input "Not Found" at bounding box center [425, 112] width 111 height 12
click at [34, 53] on div "Dashboard My Catalog Competitors Competitors Monitored URLs MAP infringements R…" at bounding box center [38, 75] width 67 height 105
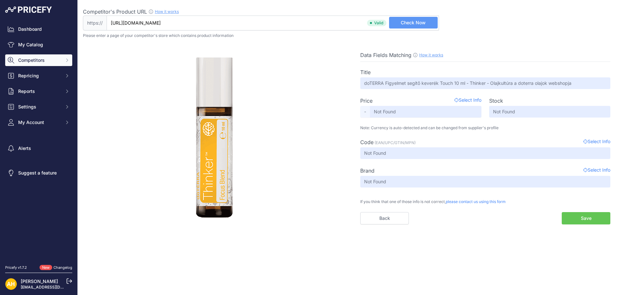
click at [34, 58] on span "Competitors" at bounding box center [39, 60] width 42 height 6
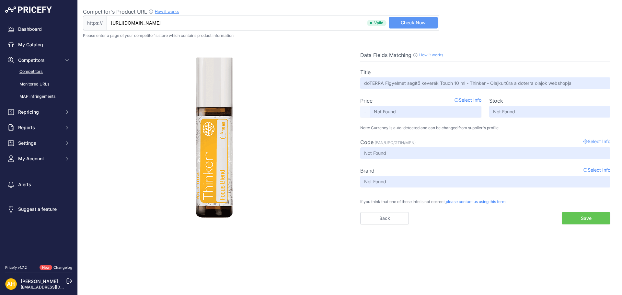
click at [35, 75] on link "Competitors" at bounding box center [38, 71] width 67 height 11
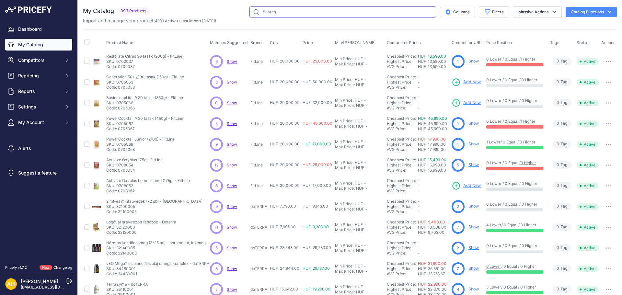
click at [299, 11] on input "text" at bounding box center [342, 11] width 187 height 11
type input "naiofa"
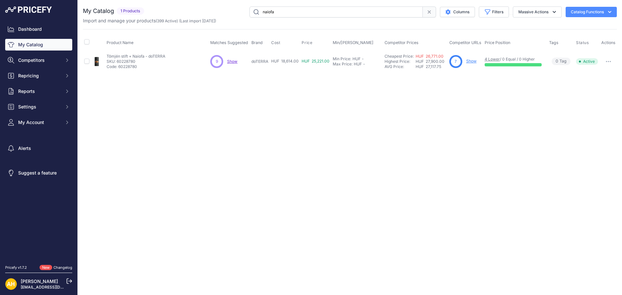
click at [471, 63] on link "Show" at bounding box center [471, 61] width 10 height 5
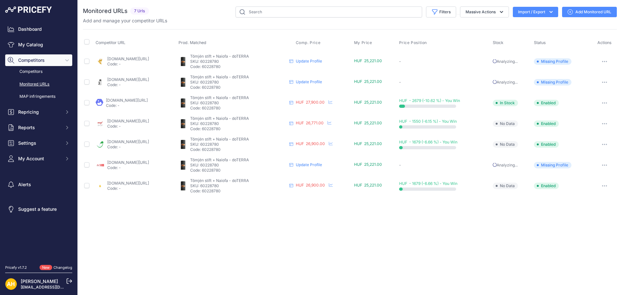
click at [322, 81] on link "Update Profile" at bounding box center [309, 81] width 26 height 5
click at [546, 62] on span "Missing Profile" at bounding box center [553, 61] width 38 height 6
click at [607, 63] on button "button" at bounding box center [604, 61] width 13 height 9
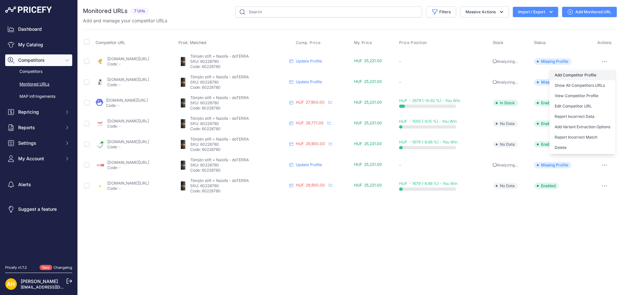
click at [600, 72] on link "Add Competitor Profile" at bounding box center [582, 75] width 66 height 10
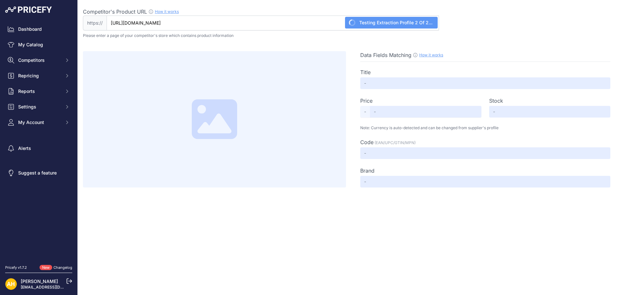
type input "doTERRA Tömjén stift + Naiofa 30 g - Olajkultúra a doterra olajok webshopja"
type input "Not Found"
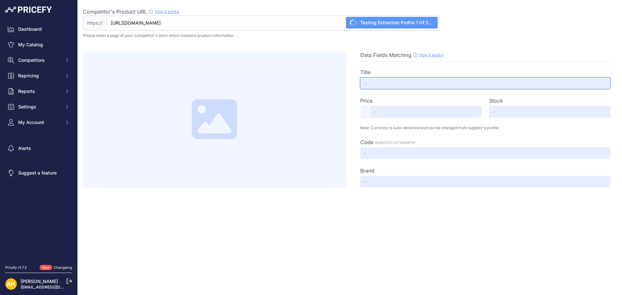
click at [401, 81] on input "text" at bounding box center [485, 83] width 250 height 12
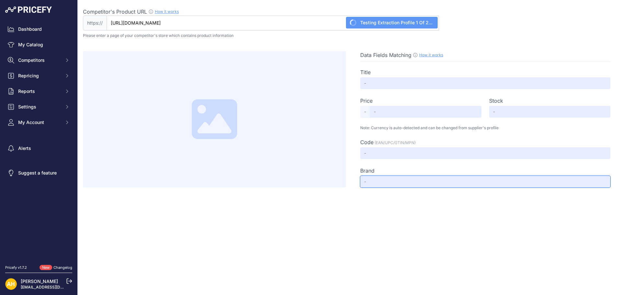
click at [376, 183] on input "text" at bounding box center [485, 182] width 250 height 12
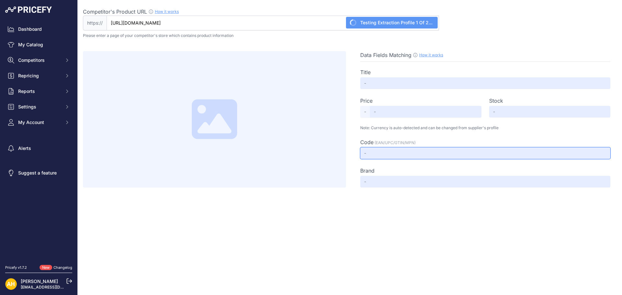
click at [380, 156] on input "text" at bounding box center [485, 153] width 250 height 12
click at [382, 110] on input "text" at bounding box center [425, 112] width 111 height 12
click at [377, 86] on input "text" at bounding box center [485, 83] width 250 height 12
click at [158, 12] on link "How it works" at bounding box center [167, 11] width 24 height 5
type input "doTERRA Tömjén + Naio fa - stift"
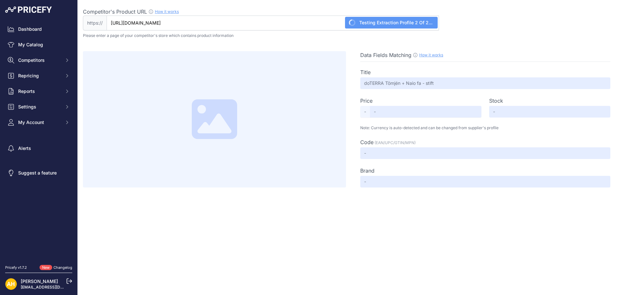
type input "Not Found"
type input "60217947-1"
type input "Not Found"
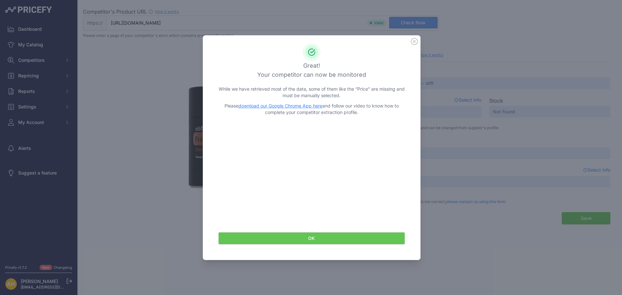
click at [415, 42] on icon at bounding box center [414, 41] width 7 height 7
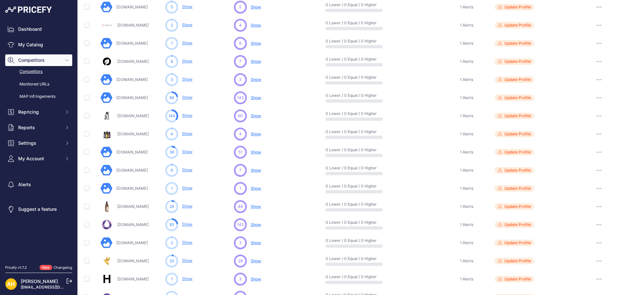
scroll to position [237, 0]
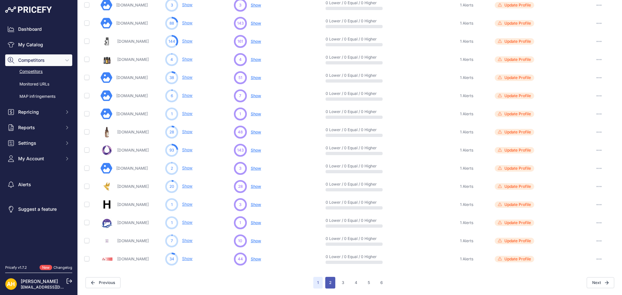
click at [331, 284] on button "2" at bounding box center [330, 283] width 10 height 12
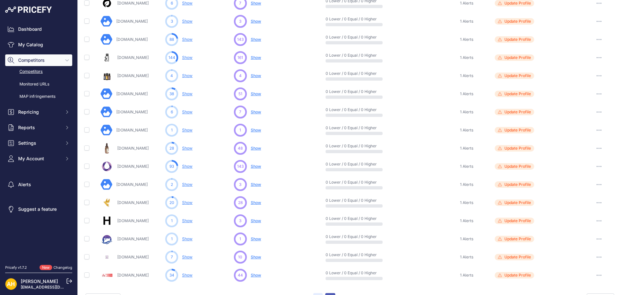
scroll to position [253, 0]
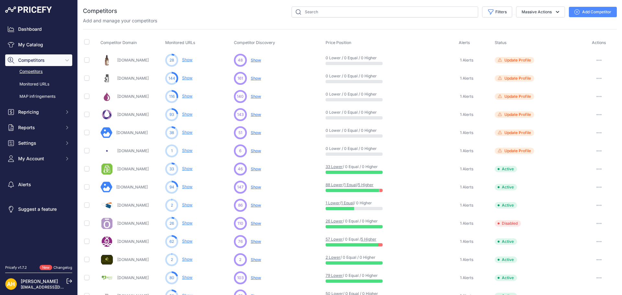
click at [188, 133] on link "Show" at bounding box center [187, 132] width 10 height 5
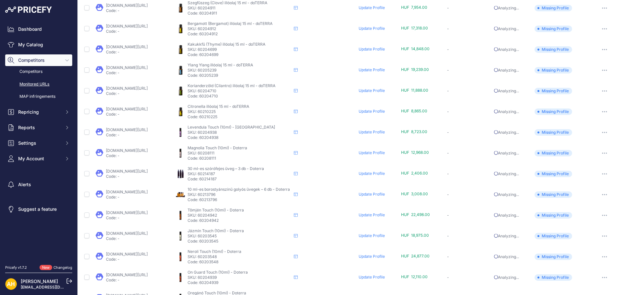
scroll to position [194, 0]
click at [148, 213] on link "[DOMAIN_NAME][URL]" at bounding box center [127, 212] width 42 height 5
click at [602, 215] on icon "button" at bounding box center [604, 214] width 5 height 1
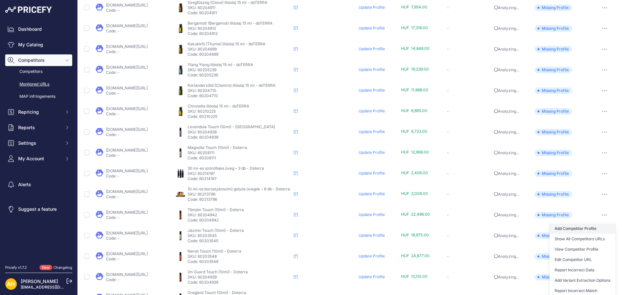
click at [584, 231] on link "Add Competitor Profile" at bounding box center [582, 229] width 66 height 10
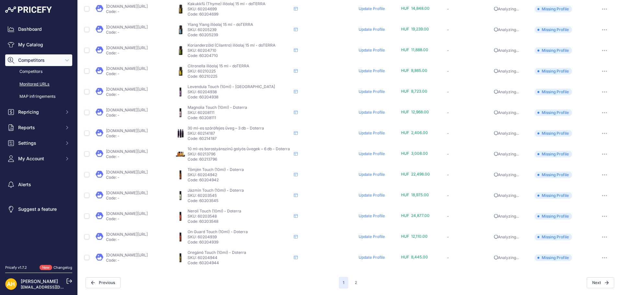
scroll to position [0, 0]
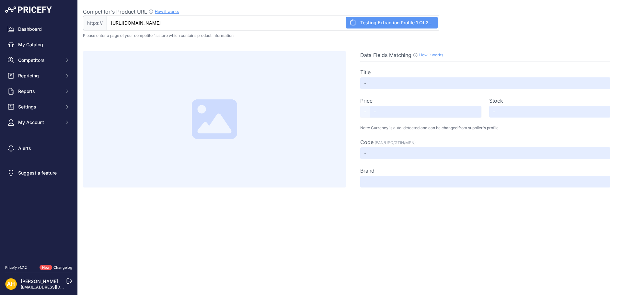
type input "[DOMAIN_NAME][URL]"
click at [275, 22] on input "[DOMAIN_NAME][URL]" at bounding box center [273, 23] width 332 height 15
type input "Tömjén Touch - doTERRA"
type input "Not Found"
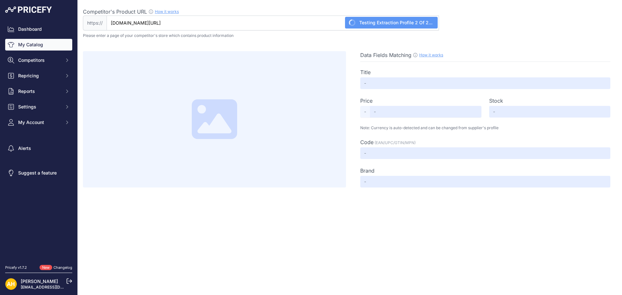
type input "60204942"
type input "Not Found"
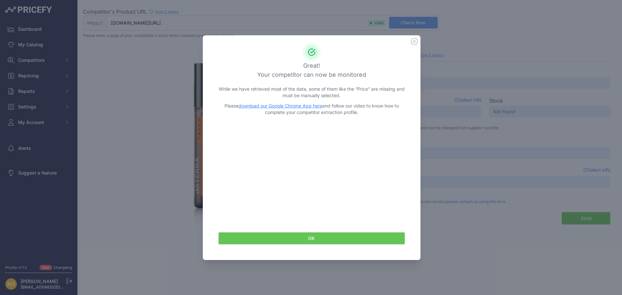
click at [333, 240] on button "OK" at bounding box center [311, 238] width 187 height 12
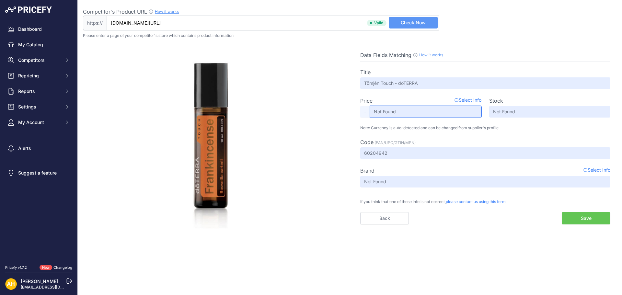
click at [382, 110] on input "Not Found" at bounding box center [425, 112] width 111 height 12
click at [463, 98] on span "Select Info" at bounding box center [467, 101] width 27 height 8
